Goal: Obtain resource: Obtain resource

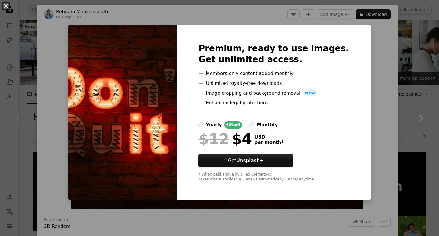
drag, startPoint x: 373, startPoint y: 54, endPoint x: 372, endPoint y: 0, distance: 54.0
click at [374, 54] on div "An X shape Premium, ready to use images. Get unlimited access. A plus sign Memb…" at bounding box center [219, 118] width 439 height 236
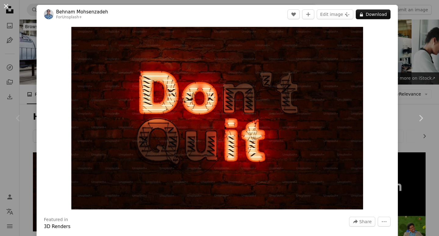
click at [6, 5] on button "An X shape" at bounding box center [5, 5] width 7 height 7
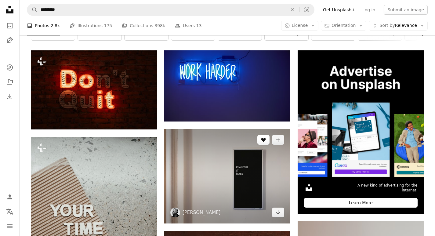
scroll to position [122, 0]
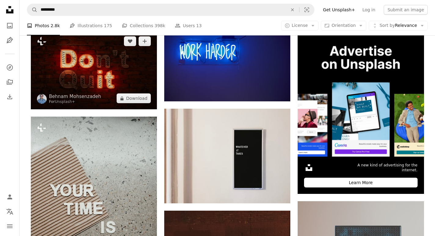
click at [105, 89] on img at bounding box center [94, 69] width 126 height 79
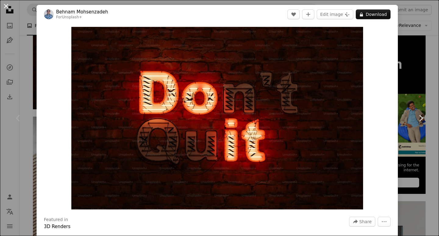
click at [6, 7] on button "An X shape" at bounding box center [5, 5] width 7 height 7
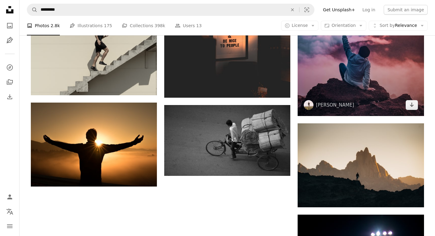
scroll to position [701, 0]
